Goal: Obtain resource: Obtain resource

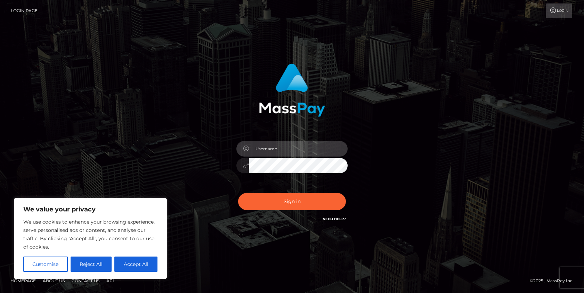
click at [277, 152] on input "text" at bounding box center [298, 149] width 99 height 16
type input "Drew Guizzetti"
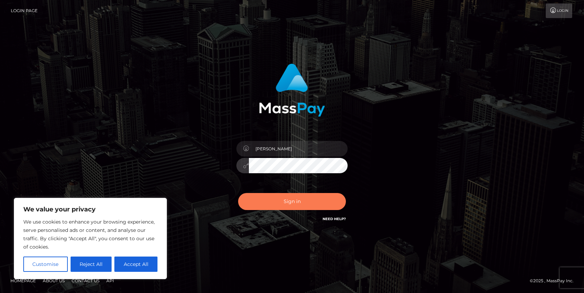
click at [301, 200] on button "Sign in" at bounding box center [292, 201] width 108 height 17
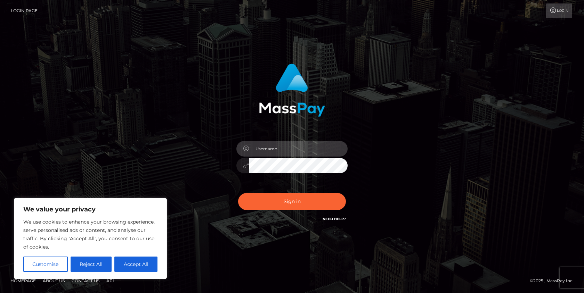
click at [275, 155] on input "text" at bounding box center [298, 149] width 99 height 16
type input "Drew Guizzetti"
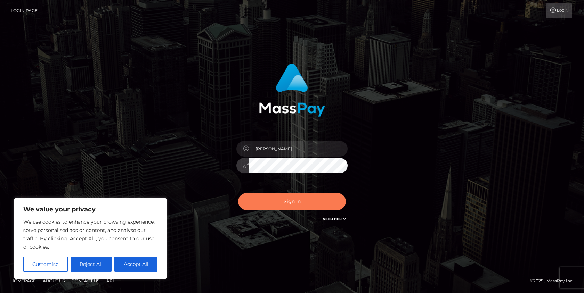
click at [287, 198] on button "Sign in" at bounding box center [292, 201] width 108 height 17
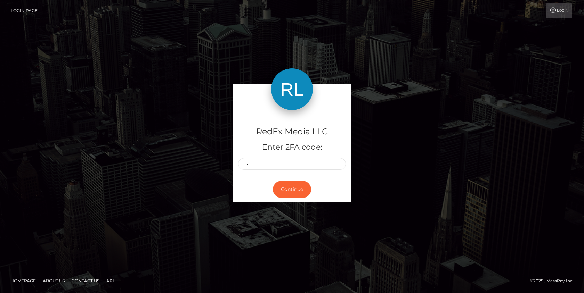
type input "3"
type input "6"
type input "0"
type input "4"
type input "3"
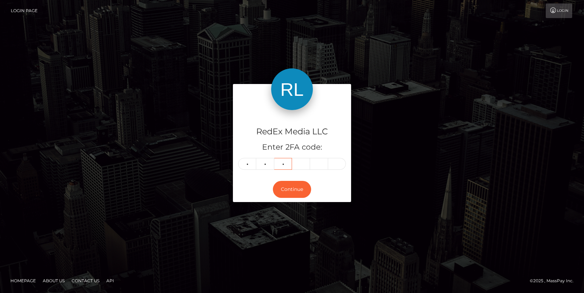
type input "1"
type input "6"
type input "4"
type input "6"
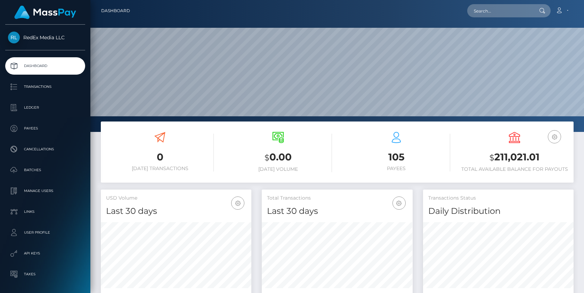
scroll to position [123, 151]
click at [39, 172] on p "Batches" at bounding box center [45, 170] width 74 height 10
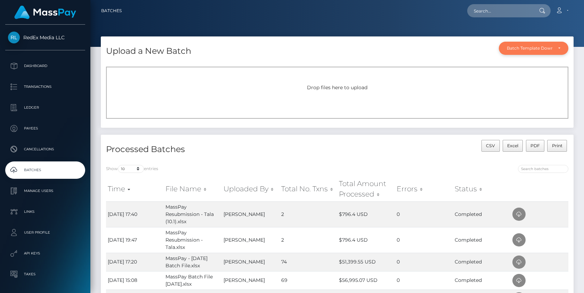
click at [544, 52] on div "Batch Template Download" at bounding box center [534, 48] width 70 height 13
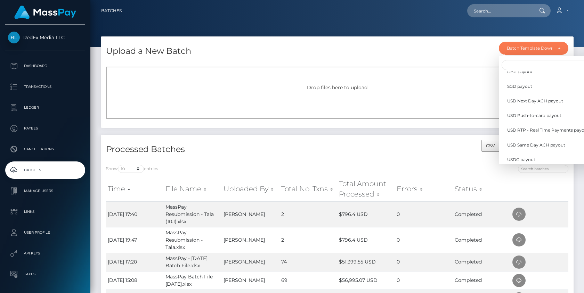
scroll to position [203, 0]
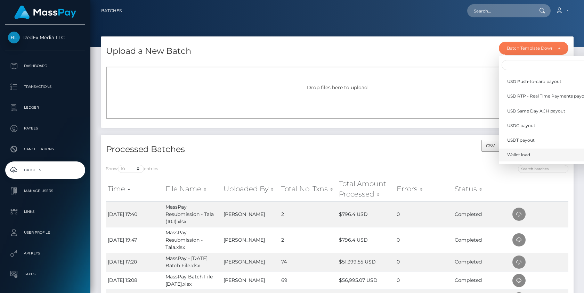
click at [518, 158] on link "Wallet load" at bounding box center [548, 155] width 98 height 13
select select "/batch_templates/Wallet load.xlsx"
select select
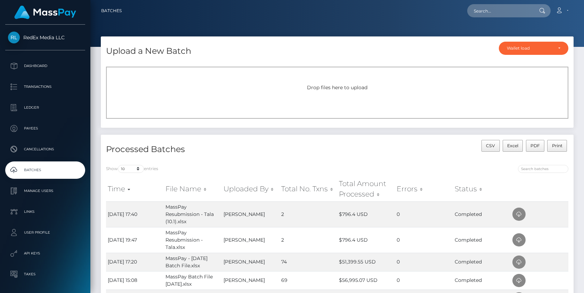
click at [333, 91] on div "Drop files here to upload" at bounding box center [337, 87] width 447 height 7
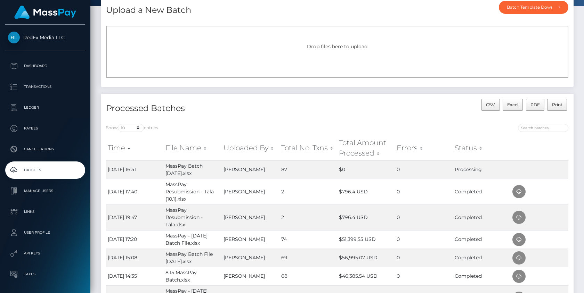
scroll to position [41, 0]
